Goal: Task Accomplishment & Management: Use online tool/utility

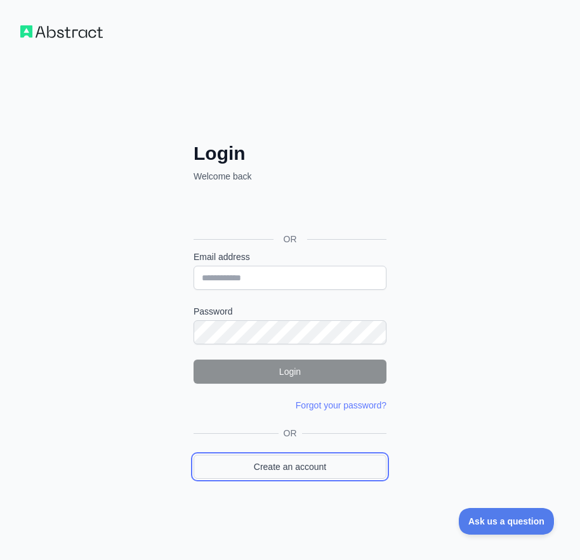
click at [331, 469] on link "Create an account" at bounding box center [290, 467] width 193 height 24
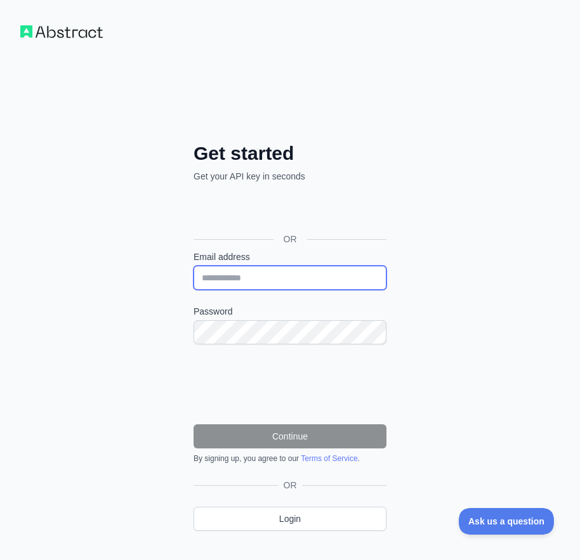
click at [219, 284] on input "Email address" at bounding box center [290, 278] width 193 height 24
paste input "**********"
type input "**********"
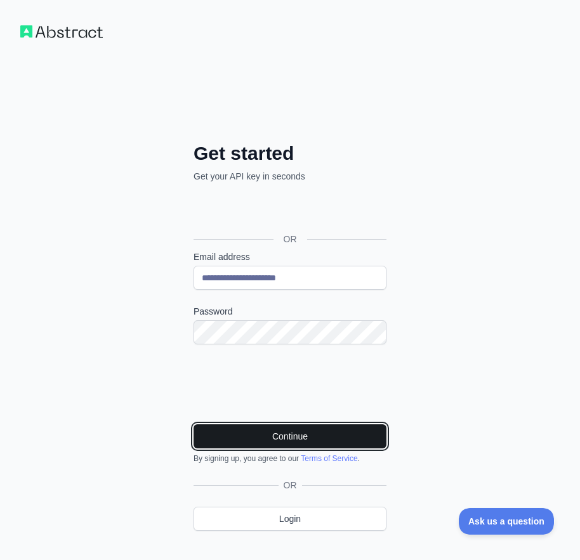
drag, startPoint x: 262, startPoint y: 431, endPoint x: 272, endPoint y: 429, distance: 9.7
click at [264, 431] on button "Continue" at bounding box center [290, 437] width 193 height 24
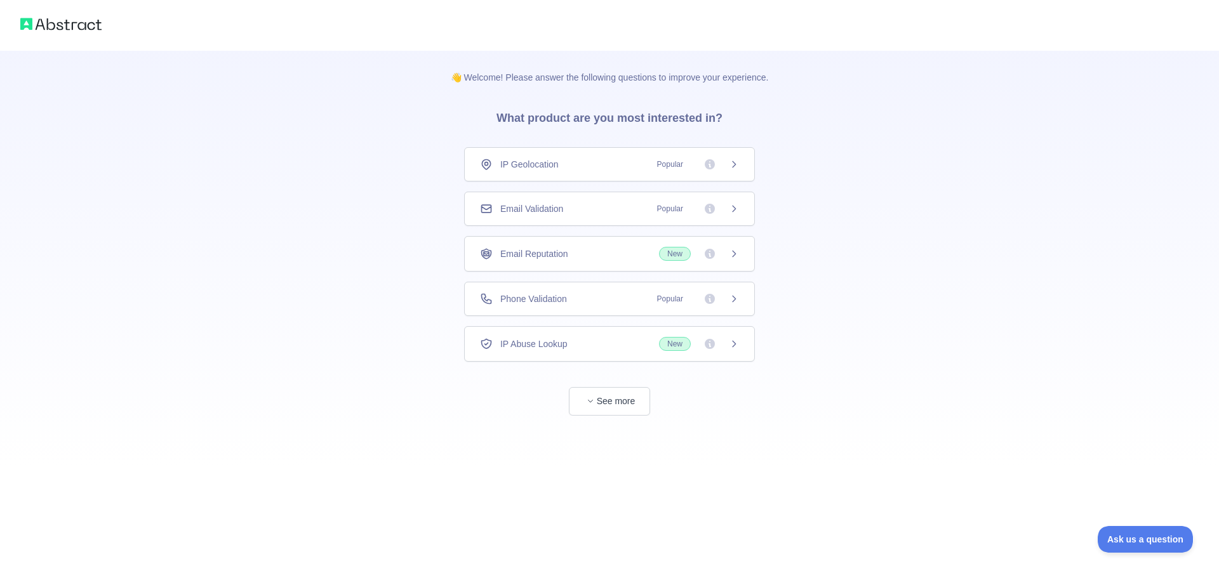
click at [591, 210] on div "Email Validation Popular" at bounding box center [609, 208] width 259 height 13
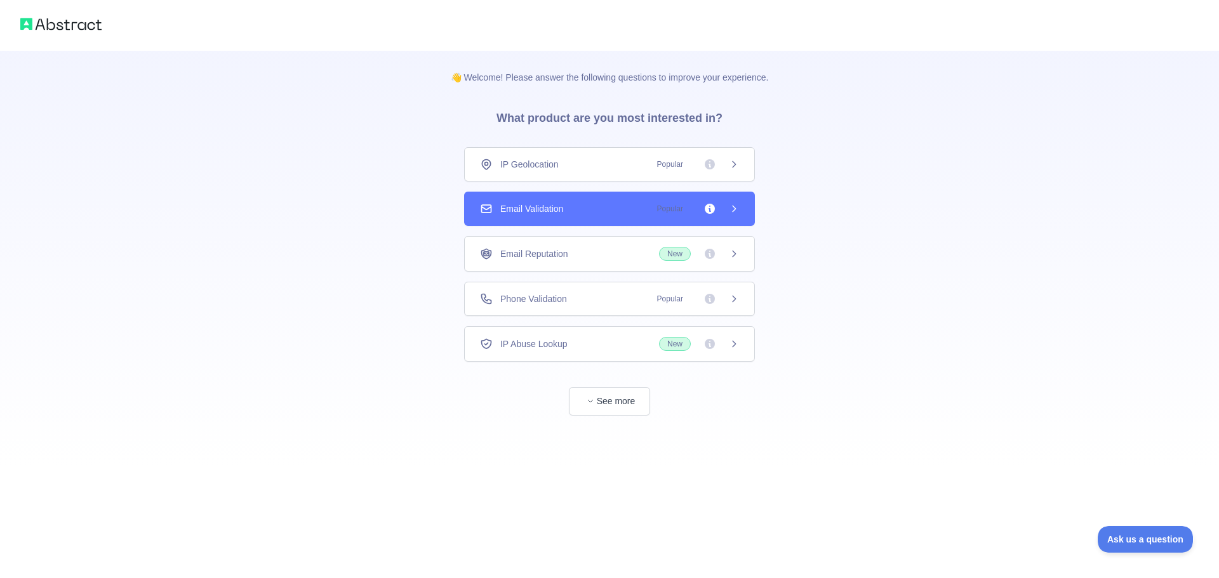
drag, startPoint x: 585, startPoint y: 208, endPoint x: 591, endPoint y: 204, distance: 8.3
click at [585, 208] on div "Email Validation Popular" at bounding box center [609, 208] width 259 height 13
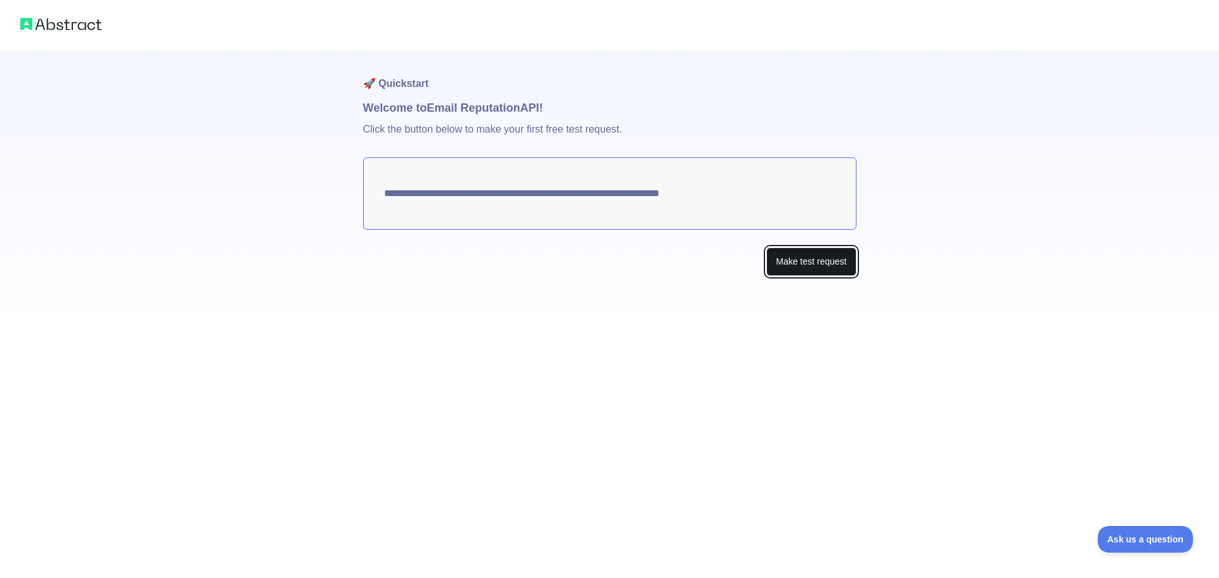
drag, startPoint x: 802, startPoint y: 250, endPoint x: 805, endPoint y: 257, distance: 7.4
click at [802, 252] on button "Make test request" at bounding box center [810, 262] width 89 height 29
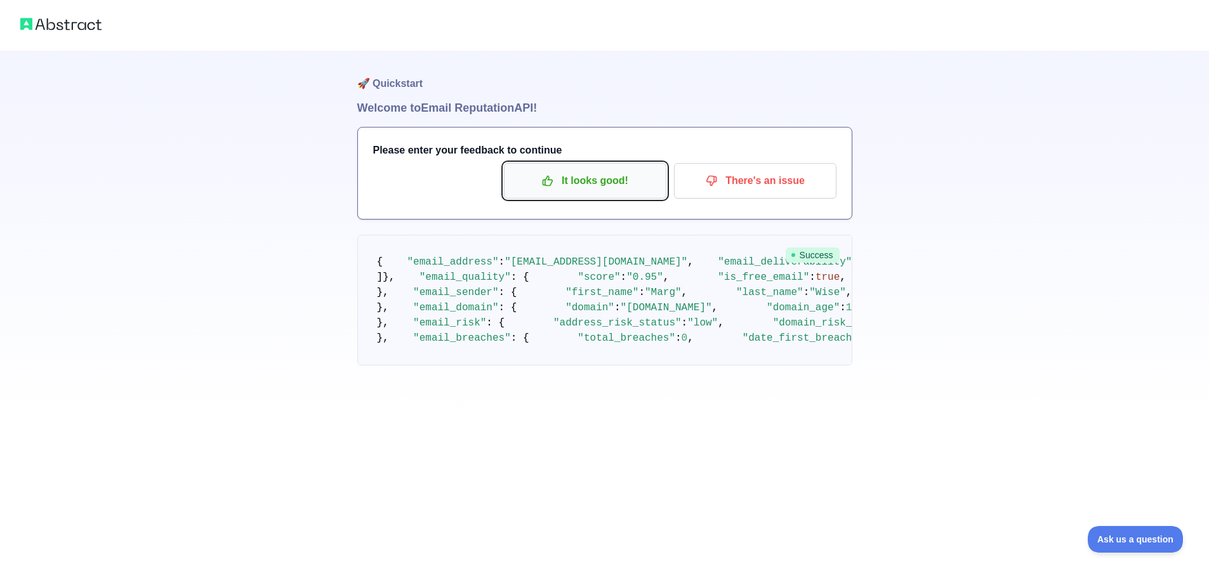
click at [572, 182] on p "It looks good!" at bounding box center [584, 181] width 143 height 22
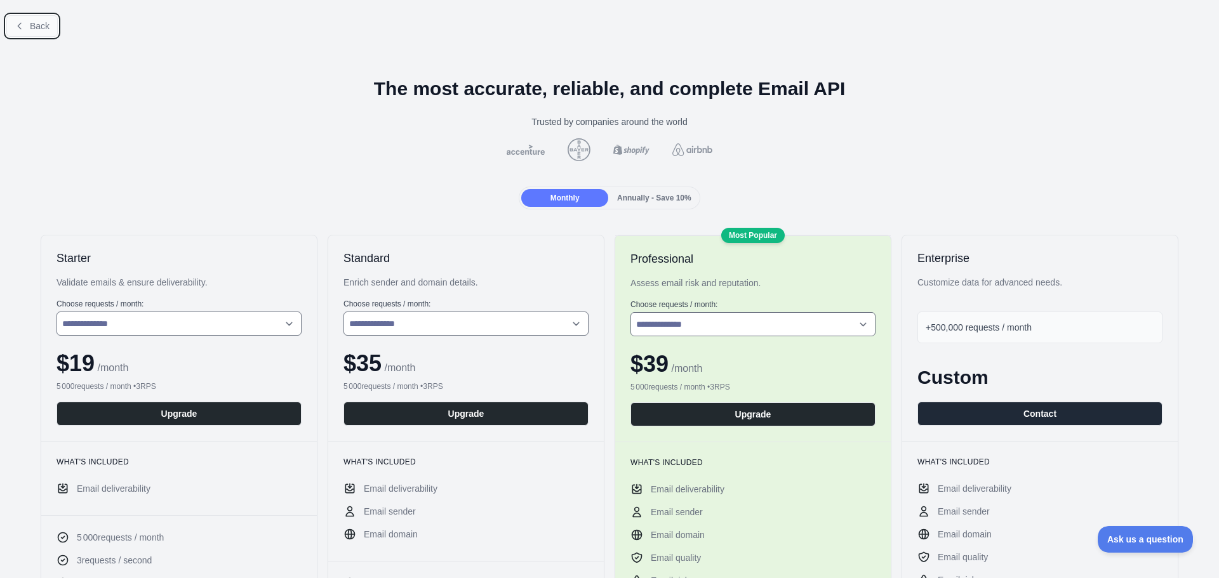
click at [28, 23] on button "Back" at bounding box center [31, 26] width 51 height 22
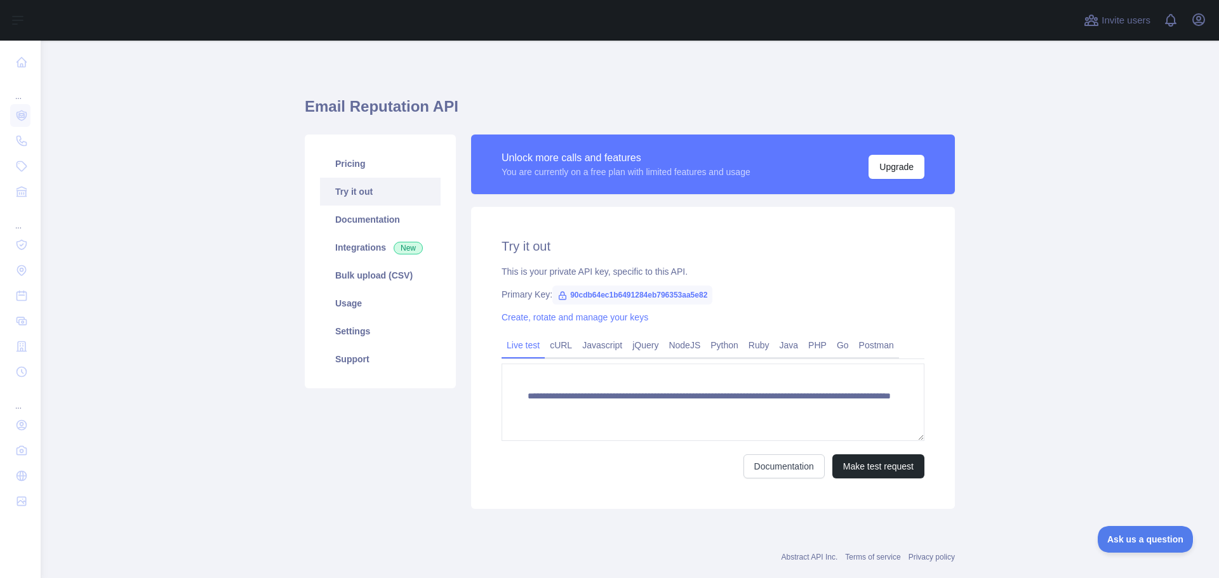
click at [630, 292] on span "90cdb64ec1b6491284eb796353aa5e82" at bounding box center [632, 295] width 160 height 19
copy span "90cdb64ec1b6491284eb796353aa5e82"
click at [488, 98] on h1 "Email Reputation API" at bounding box center [630, 111] width 650 height 30
